Goal: Find specific page/section: Find specific page/section

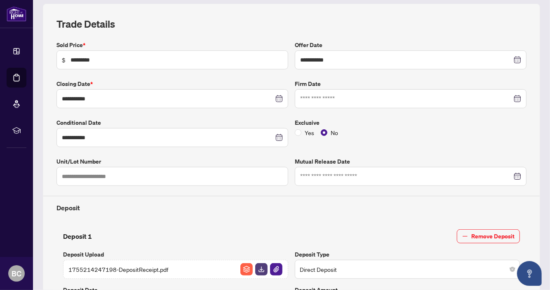
scroll to position [105, 0]
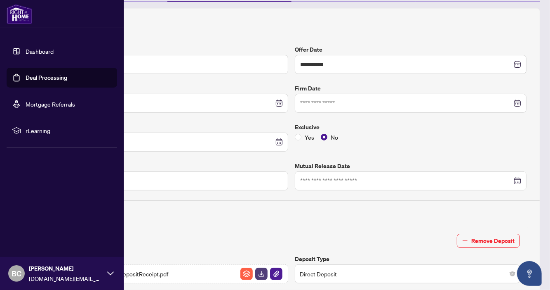
click at [49, 54] on link "Dashboard" at bounding box center [40, 50] width 28 height 7
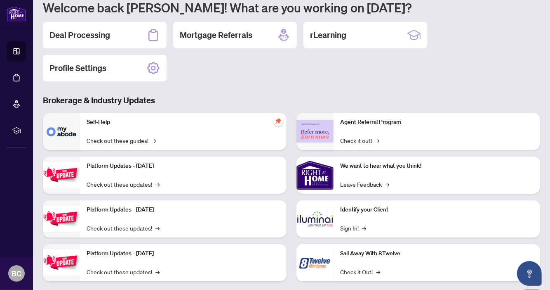
scroll to position [90, 0]
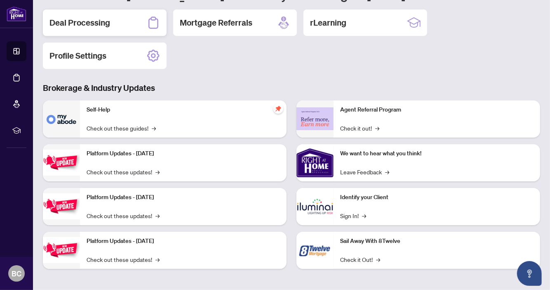
click at [113, 30] on div "Deal Processing" at bounding box center [105, 22] width 124 height 26
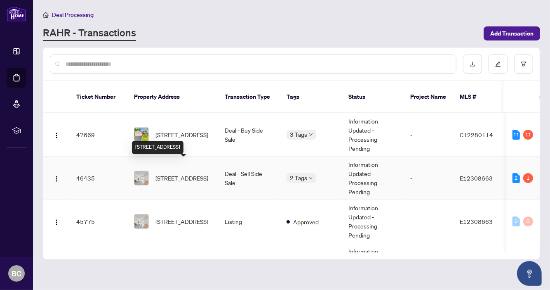
click at [172, 173] on span "[STREET_ADDRESS]" at bounding box center [181, 177] width 53 height 9
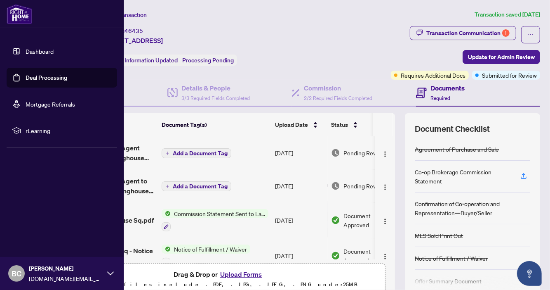
click at [41, 47] on link "Dashboard" at bounding box center [40, 50] width 28 height 7
